Goal: Complete application form: Complete application form

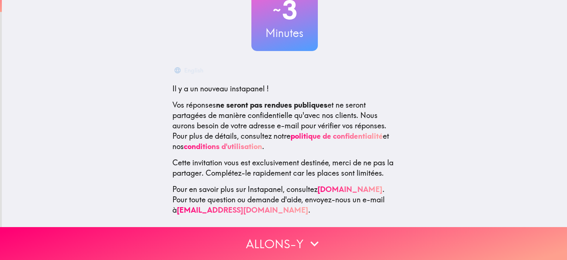
scroll to position [68, 0]
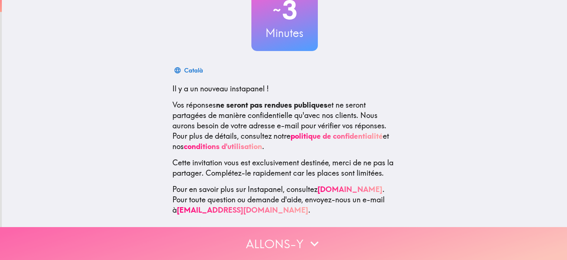
click at [328, 232] on button "Allons-y" at bounding box center [283, 243] width 567 height 33
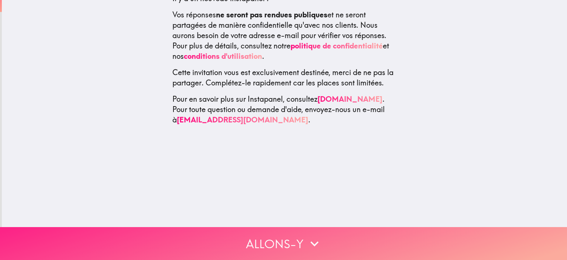
scroll to position [0, 0]
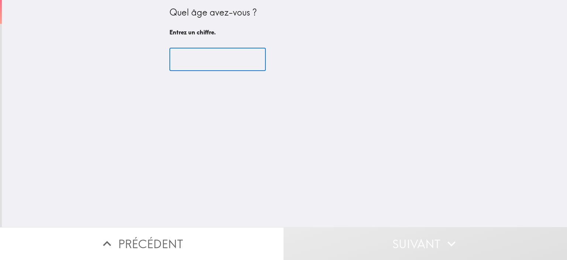
click at [215, 51] on input "number" at bounding box center [217, 59] width 96 height 23
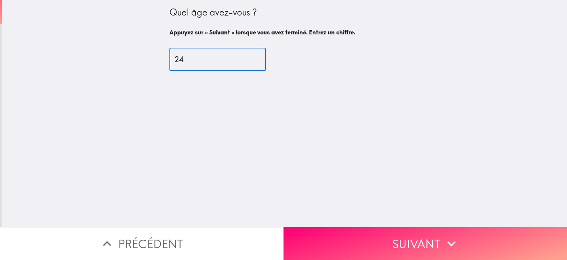
click at [249, 57] on input "24" at bounding box center [217, 59] width 96 height 23
click at [249, 57] on input "28" at bounding box center [217, 59] width 96 height 23
type input "29"
click at [249, 57] on input "29" at bounding box center [217, 59] width 96 height 23
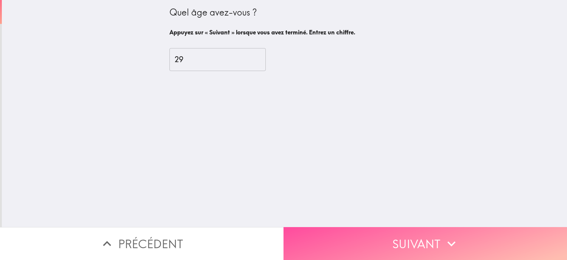
click at [381, 227] on button "Suivant" at bounding box center [426, 243] width 284 height 33
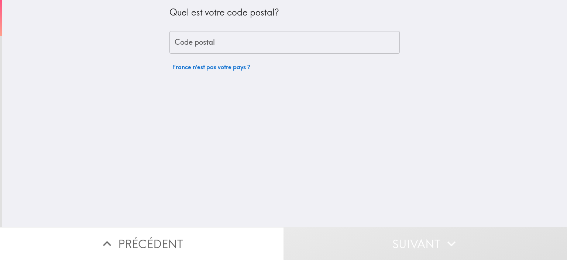
click at [224, 42] on input "Code postal" at bounding box center [284, 42] width 230 height 23
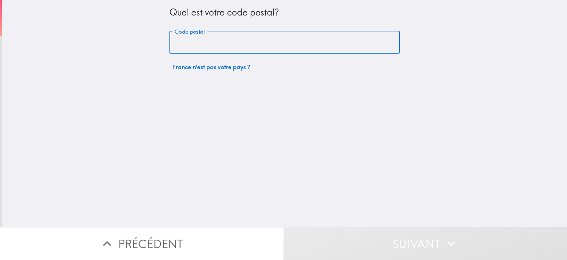
type input "57730"
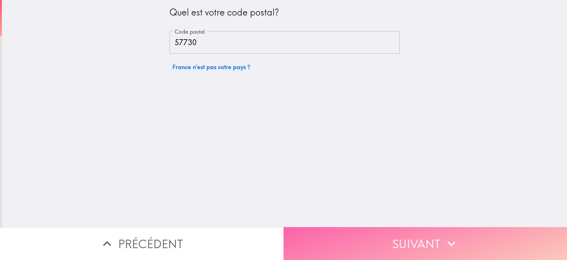
click at [393, 247] on button "Suivant" at bounding box center [426, 243] width 284 height 33
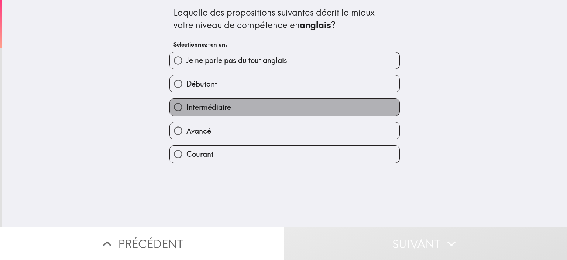
click at [254, 112] on label "Intermédiaire" at bounding box center [285, 107] width 230 height 17
click at [186, 112] on input "Intermédiaire" at bounding box center [178, 107] width 17 height 17
radio input "true"
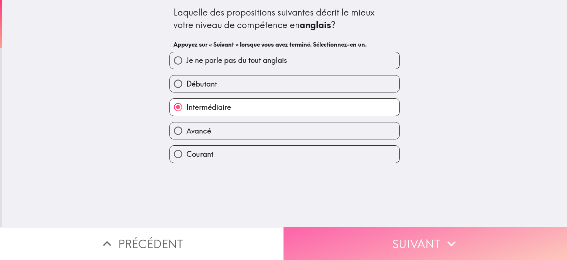
click at [384, 233] on button "Suivant" at bounding box center [426, 243] width 284 height 33
